Goal: Task Accomplishment & Management: Use online tool/utility

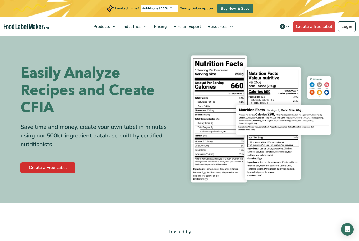
click at [58, 169] on link "Create a Free Label" at bounding box center [47, 167] width 55 height 11
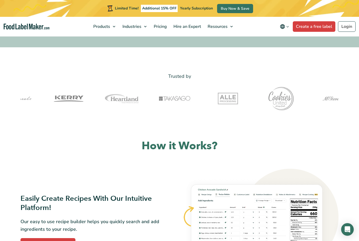
scroll to position [155, 0]
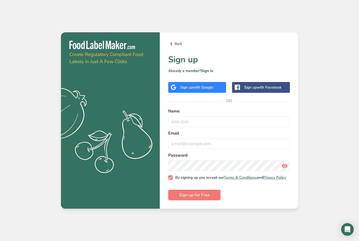
click at [178, 47] on link "Back" at bounding box center [229, 44] width 122 height 6
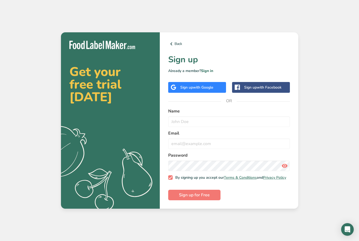
click at [209, 90] on span "with Google" at bounding box center [203, 87] width 20 height 5
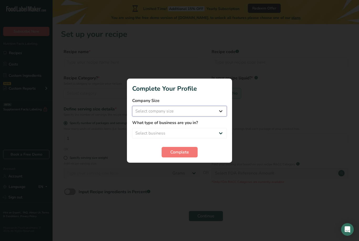
select select "1"
select select "8"
click at [173, 152] on span "Complete" at bounding box center [179, 152] width 19 height 6
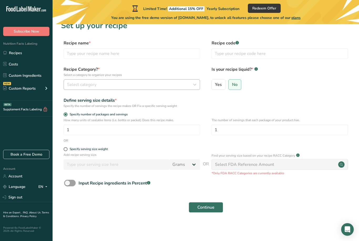
scroll to position [17, 0]
click at [235, 125] on input "1" at bounding box center [279, 130] width 136 height 11
type input "2"
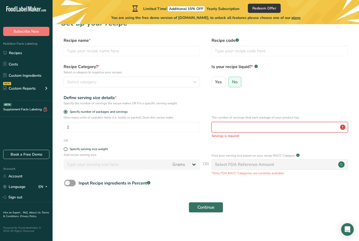
type input "1"
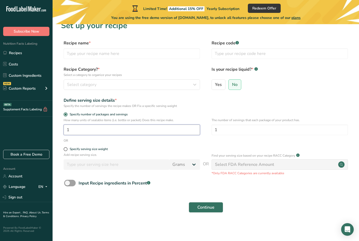
click at [87, 125] on input "1" at bounding box center [132, 130] width 136 height 11
type input "24"
click at [102, 81] on div "Select category" at bounding box center [130, 84] width 126 height 6
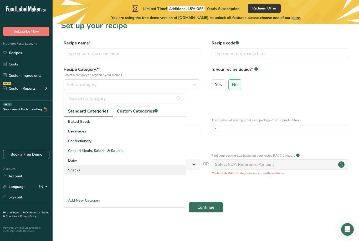
click at [86, 165] on div "Snacks" at bounding box center [125, 170] width 122 height 10
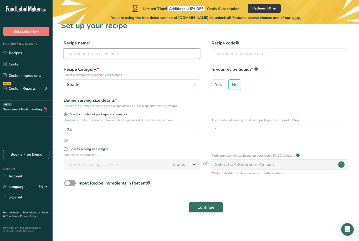
click at [94, 48] on input "text" at bounding box center [132, 53] width 136 height 11
type input "Peanut Butter No-Bake Cookies"
click at [235, 161] on div "Select FDA Reference Amount" at bounding box center [244, 164] width 59 height 6
click at [205, 204] on span "Continue" at bounding box center [205, 207] width 17 height 6
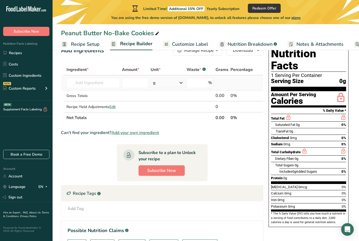
click at [158, 84] on div "g" at bounding box center [168, 82] width 34 height 11
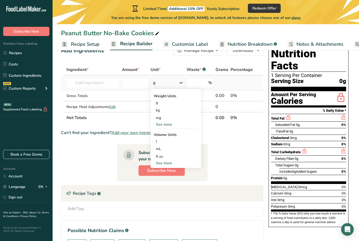
click at [168, 85] on div "g" at bounding box center [168, 82] width 34 height 11
